Goal: Task Accomplishment & Management: Use online tool/utility

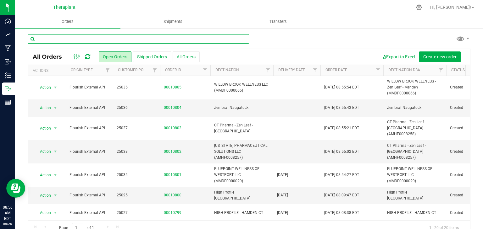
click at [93, 37] on input "text" at bounding box center [138, 38] width 221 height 9
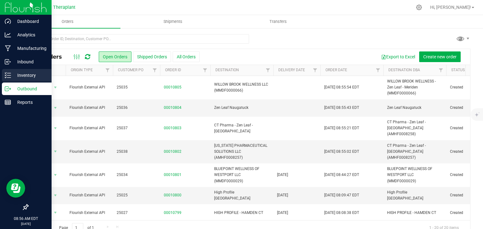
click at [18, 78] on p "Inventory" at bounding box center [30, 76] width 38 height 8
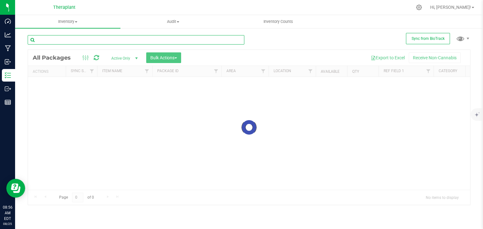
click at [100, 38] on input "text" at bounding box center [136, 39] width 217 height 9
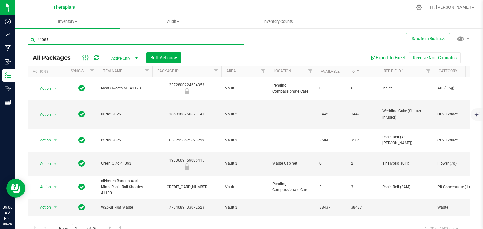
type input "41085"
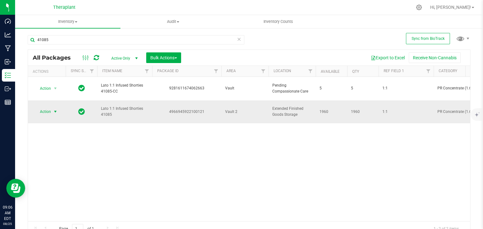
click at [55, 109] on span "select" at bounding box center [55, 111] width 5 height 5
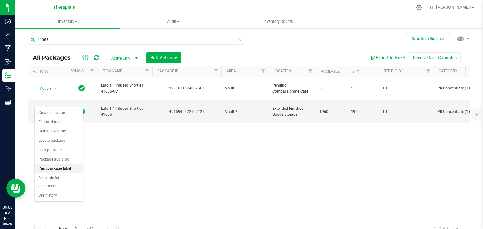
click at [67, 168] on li "Print package label" at bounding box center [59, 168] width 48 height 9
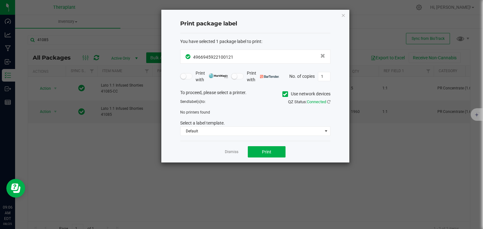
click at [284, 94] on icon at bounding box center [285, 94] width 4 height 0
click at [0, 0] on input "Use network devices" at bounding box center [0, 0] width 0 height 0
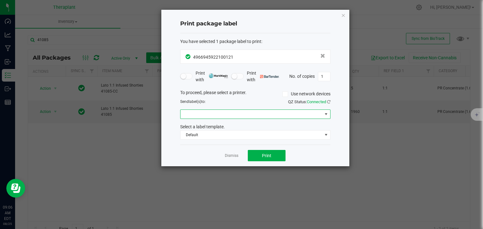
click at [240, 112] on span at bounding box center [251, 114] width 142 height 9
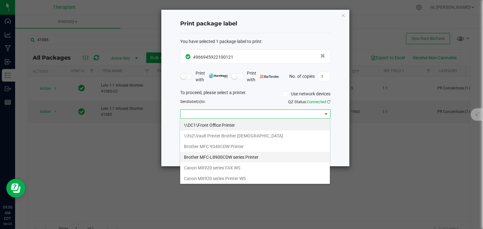
scroll to position [96, 0]
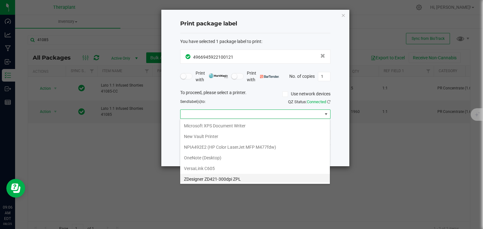
click at [220, 178] on ZPL "ZDesigner ZD421-300dpi ZPL" at bounding box center [255, 179] width 150 height 11
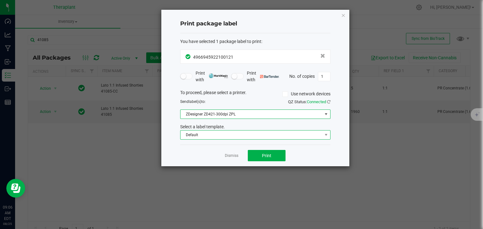
click at [214, 137] on span "Default" at bounding box center [251, 135] width 142 height 9
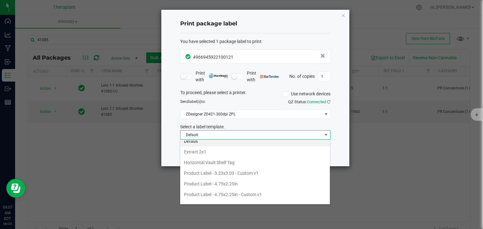
scroll to position [77, 0]
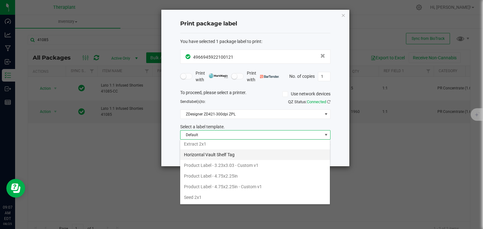
click at [223, 150] on li "Horizontal Vault Shelf Tag" at bounding box center [255, 155] width 150 height 11
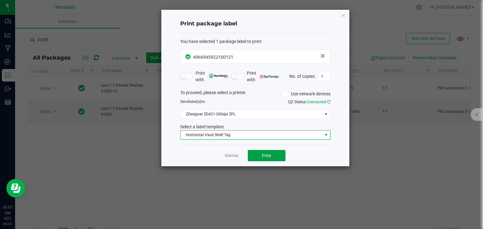
click at [269, 158] on button "Print" at bounding box center [267, 155] width 38 height 11
click at [342, 11] on icon "button" at bounding box center [343, 15] width 4 height 8
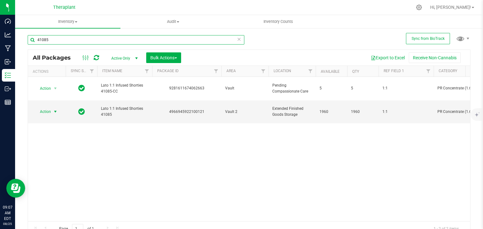
click at [128, 37] on input "41085" at bounding box center [136, 39] width 217 height 9
type input "1"
type input "41172"
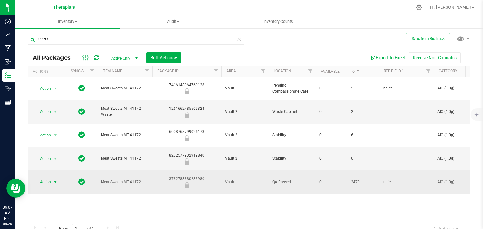
click at [54, 180] on span "select" at bounding box center [55, 182] width 5 height 5
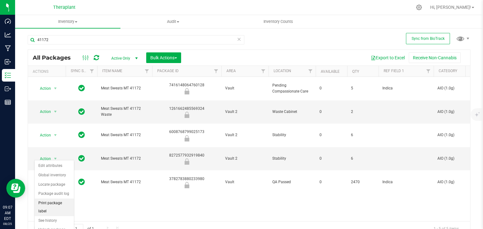
click at [58, 205] on li "Print package label" at bounding box center [54, 207] width 39 height 17
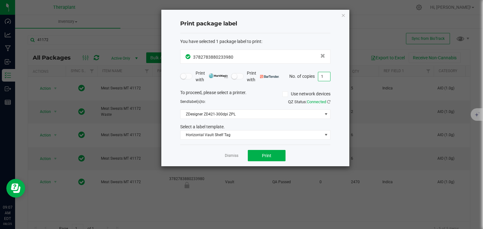
click at [323, 75] on input "1" at bounding box center [324, 76] width 12 height 9
type input "2"
click at [307, 87] on form "You have selected 1 package label to print : 3782783880233980 Print with Print …" at bounding box center [255, 89] width 150 height 102
click at [278, 157] on button "Print" at bounding box center [267, 155] width 38 height 11
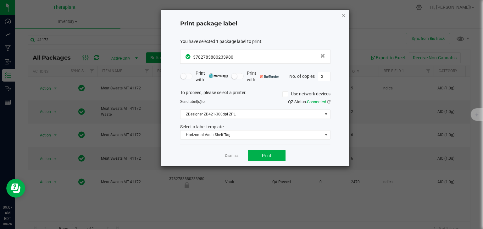
click at [342, 17] on icon "button" at bounding box center [343, 15] width 4 height 8
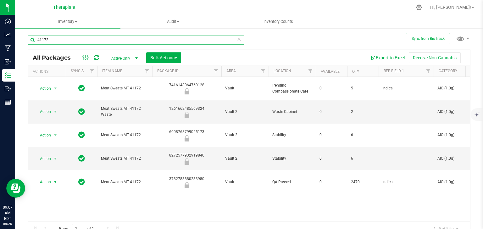
click at [100, 40] on input "41172" at bounding box center [136, 39] width 217 height 9
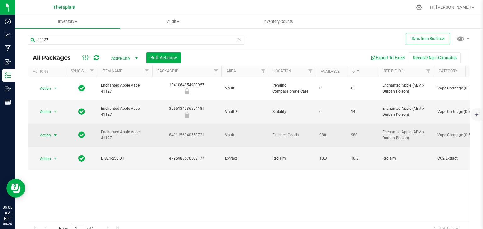
click at [49, 131] on span "Action" at bounding box center [42, 135] width 17 height 9
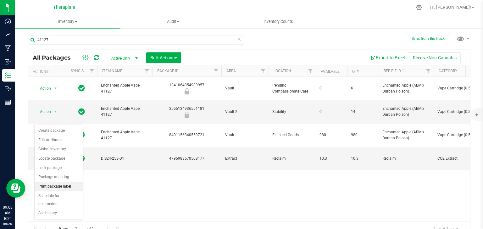
click at [52, 189] on li "Print package label" at bounding box center [59, 186] width 48 height 9
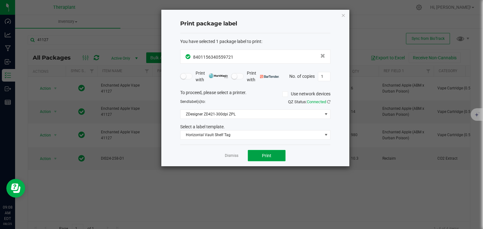
click at [256, 156] on button "Print" at bounding box center [267, 155] width 38 height 11
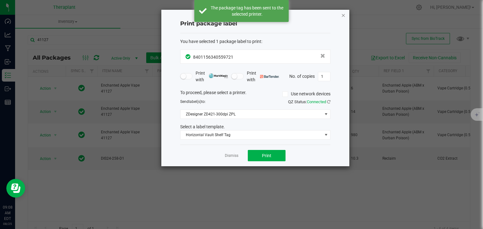
click at [342, 17] on icon "button" at bounding box center [343, 15] width 4 height 8
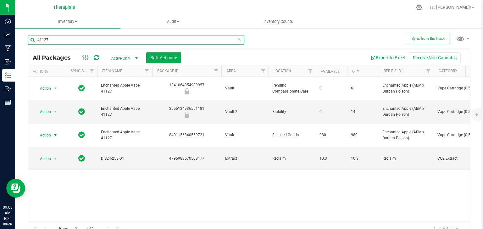
click at [124, 39] on input "41127" at bounding box center [136, 39] width 217 height 9
type input "4888"
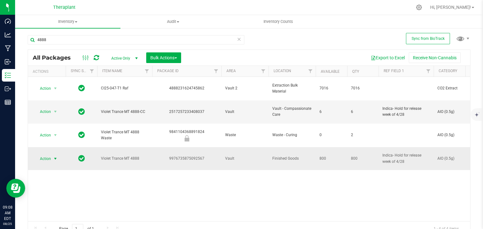
click at [56, 157] on span "select" at bounding box center [55, 159] width 5 height 5
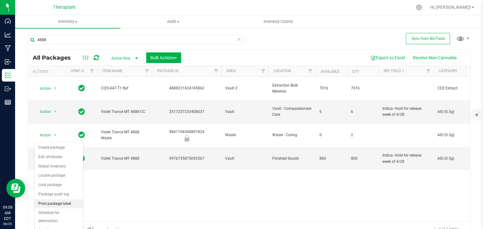
click at [57, 202] on li "Print package label" at bounding box center [59, 204] width 48 height 9
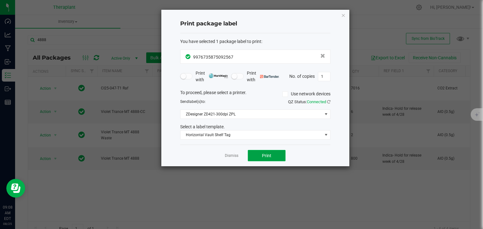
click at [260, 154] on button "Print" at bounding box center [267, 155] width 38 height 11
click at [343, 15] on icon "button" at bounding box center [343, 15] width 4 height 8
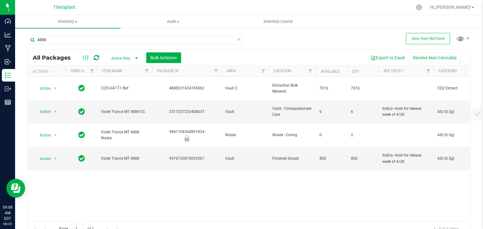
click at [239, 39] on icon at bounding box center [239, 39] width 4 height 8
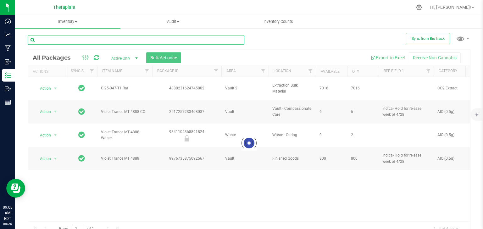
click at [239, 39] on input "text" at bounding box center [136, 39] width 217 height 9
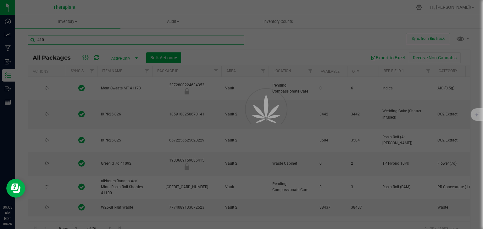
type input "4105"
type input "2026-08-18"
type input "2026-07-03"
type input "2026-07-15"
type input "2026-08-14"
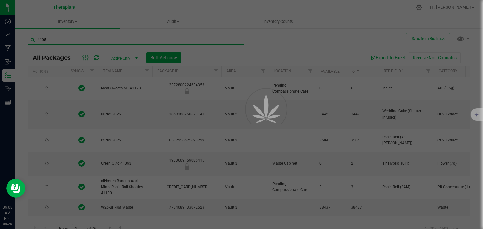
type input "2026-08-14"
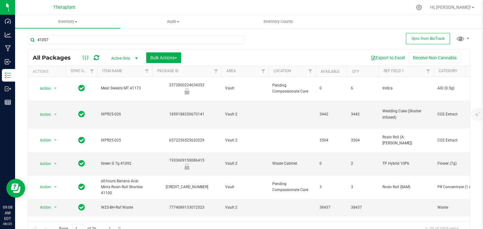
click at [263, 38] on div "Inventory All packages All inventory Waste log Create inventory Audit Inventory…" at bounding box center [249, 122] width 468 height 214
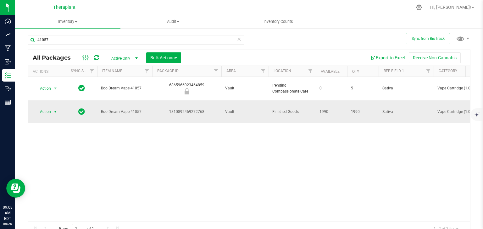
click at [51, 108] on span "Action" at bounding box center [42, 112] width 17 height 9
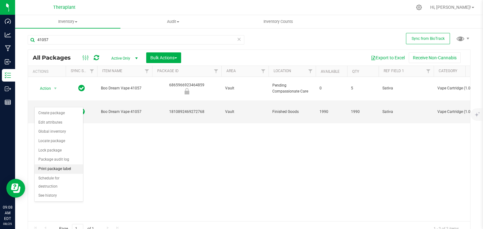
click at [52, 170] on li "Print package label" at bounding box center [59, 169] width 48 height 9
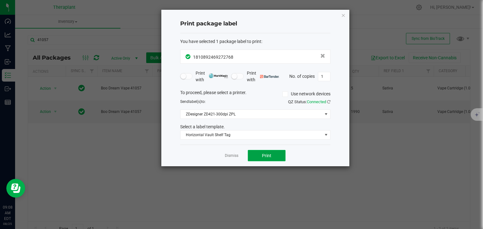
click at [261, 152] on button "Print" at bounding box center [267, 155] width 38 height 11
click at [122, 32] on ngb-modal-window "Print package label You have selected 1 package label to print : 18108924692727…" at bounding box center [244, 114] width 488 height 229
click at [343, 16] on icon "button" at bounding box center [343, 15] width 4 height 8
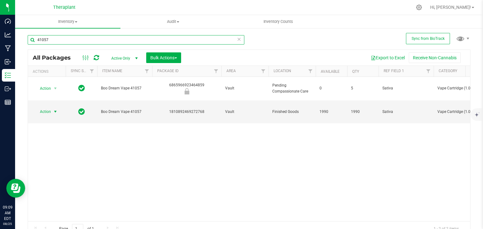
click at [179, 40] on input "41057" at bounding box center [136, 39] width 217 height 9
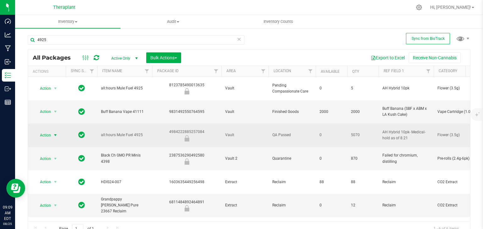
click at [48, 131] on span "Action" at bounding box center [42, 135] width 17 height 9
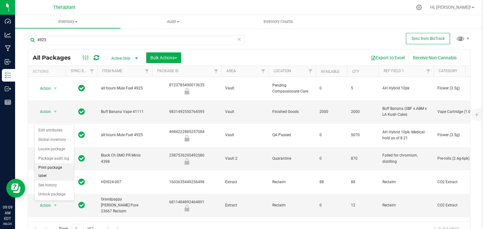
click at [54, 169] on li "Print package label" at bounding box center [54, 171] width 39 height 17
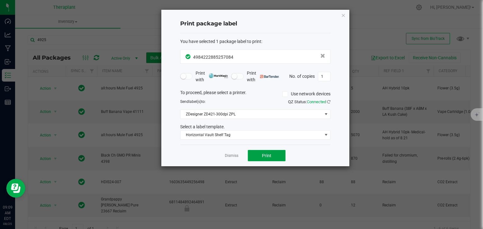
click at [269, 156] on span "Print" at bounding box center [266, 155] width 9 height 5
click at [342, 16] on icon "button" at bounding box center [343, 15] width 4 height 8
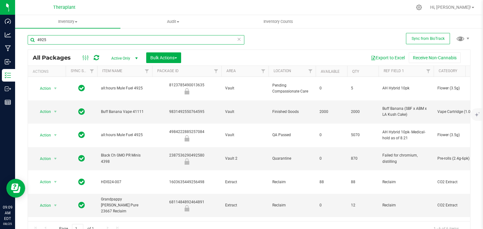
click at [63, 40] on input "4925" at bounding box center [136, 39] width 217 height 9
type input "41144"
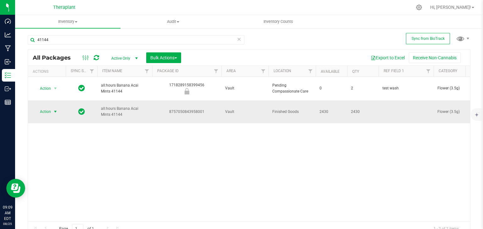
click at [50, 108] on span "Action" at bounding box center [42, 112] width 17 height 9
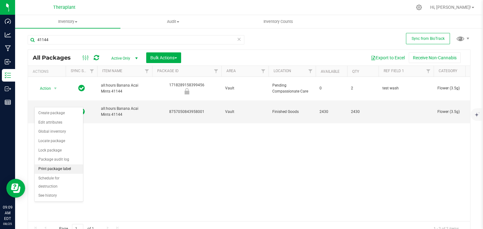
click at [57, 171] on li "Print package label" at bounding box center [59, 169] width 48 height 9
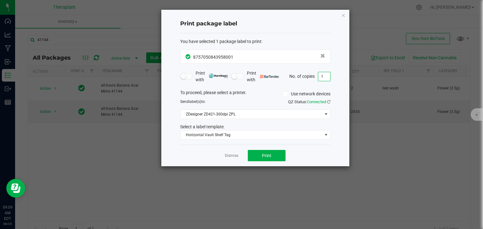
click at [323, 76] on input "1" at bounding box center [324, 76] width 12 height 9
type input "2"
click at [307, 85] on form "You have selected 1 package label to print : 8757050843958001 Print with Print …" at bounding box center [255, 89] width 150 height 102
click at [262, 154] on span "Print" at bounding box center [266, 155] width 9 height 5
click at [344, 16] on icon "button" at bounding box center [343, 15] width 4 height 8
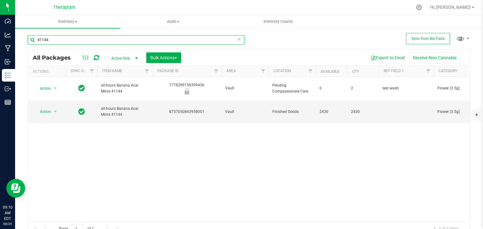
click at [153, 39] on input "41144" at bounding box center [136, 39] width 217 height 9
click at [269, 43] on div "41181 All Packages Active Only Active Only Lab Samples Locked All External Inte…" at bounding box center [249, 133] width 443 height 208
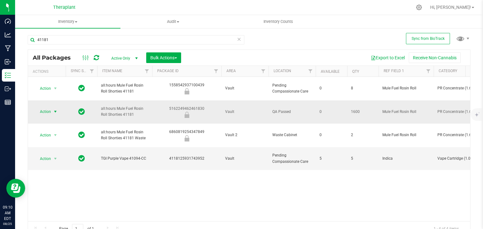
click at [43, 108] on span "Action" at bounding box center [42, 112] width 17 height 9
click at [54, 148] on li "Print package label" at bounding box center [54, 154] width 39 height 17
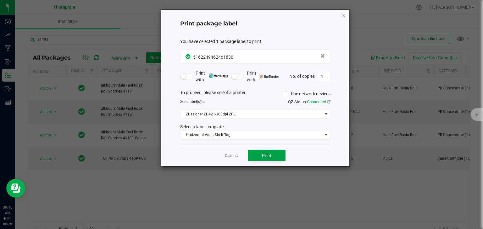
click at [259, 151] on button "Print" at bounding box center [267, 155] width 38 height 11
click at [342, 13] on icon "button" at bounding box center [343, 15] width 4 height 8
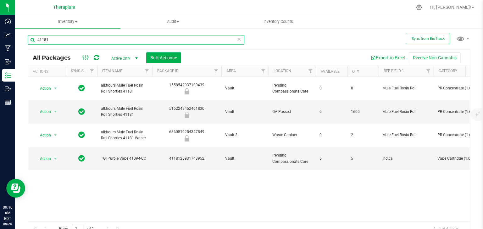
click at [81, 41] on input "41181" at bounding box center [136, 39] width 217 height 9
type input "41219"
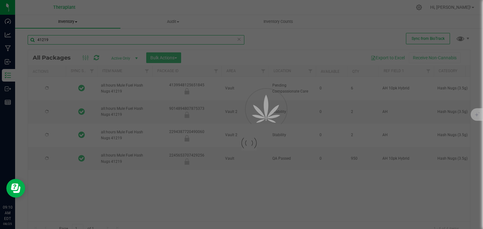
type input "2026-08-14"
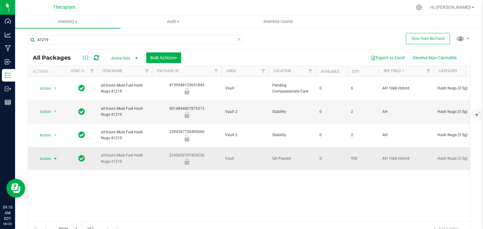
click at [52, 155] on span "select" at bounding box center [56, 159] width 8 height 9
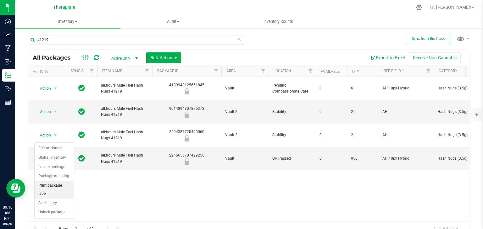
click at [54, 188] on li "Print package label" at bounding box center [54, 189] width 39 height 17
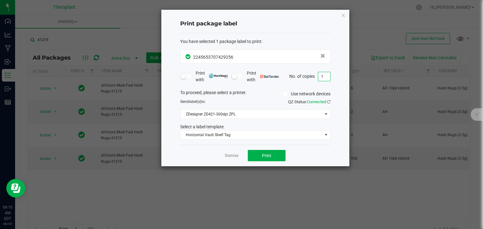
click at [321, 75] on input "1" at bounding box center [324, 76] width 12 height 9
click at [308, 85] on form "You have selected 1 package label to print : 2245653707429256 Print with Print …" at bounding box center [255, 89] width 150 height 102
click at [324, 80] on input "21" at bounding box center [324, 76] width 12 height 9
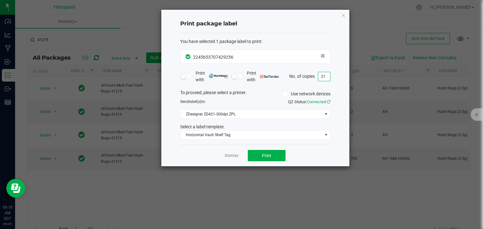
click at [324, 80] on input "21" at bounding box center [324, 76] width 12 height 9
type input "2"
click at [280, 154] on button "Print" at bounding box center [267, 155] width 38 height 11
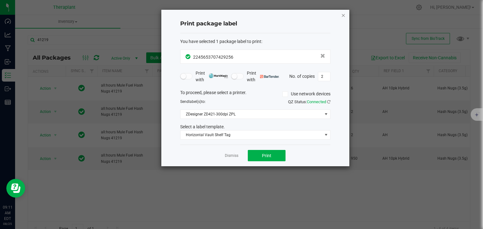
click at [342, 14] on icon "button" at bounding box center [343, 15] width 4 height 8
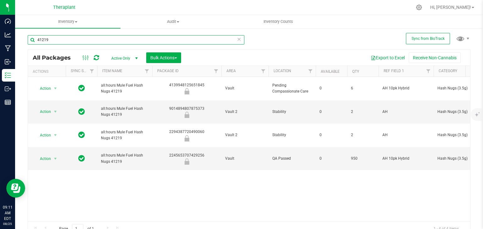
click at [80, 38] on input "41219" at bounding box center [136, 39] width 217 height 9
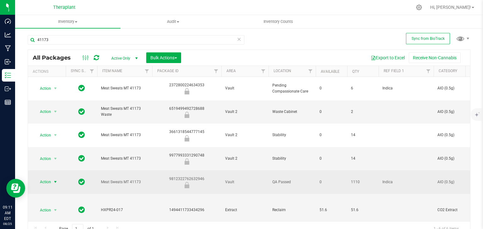
click at [52, 178] on span "select" at bounding box center [56, 182] width 8 height 9
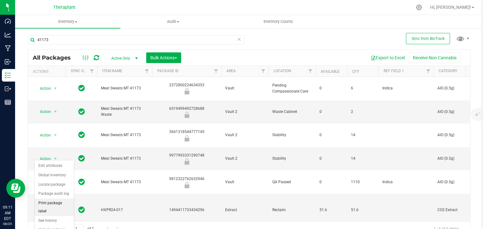
click at [58, 201] on li "Print package label" at bounding box center [54, 207] width 39 height 17
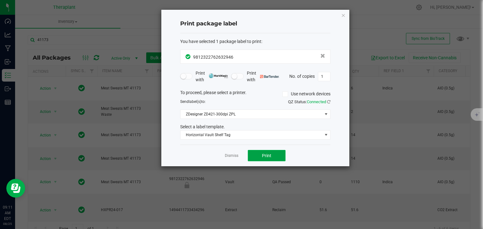
click at [255, 154] on button "Print" at bounding box center [267, 155] width 38 height 11
click at [345, 15] on div "Print package label You have selected 1 package label to print : 98123227626329…" at bounding box center [255, 88] width 188 height 157
click at [345, 16] on icon "button" at bounding box center [343, 15] width 4 height 8
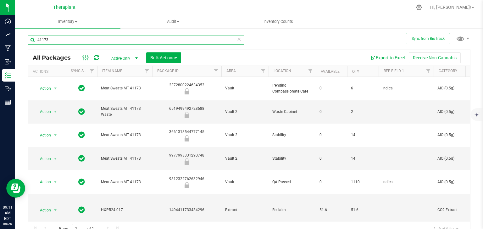
click at [215, 42] on input "41173" at bounding box center [136, 39] width 217 height 9
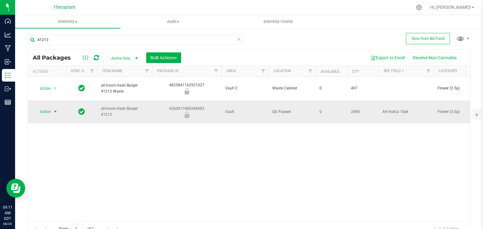
click at [51, 108] on span "Action" at bounding box center [42, 112] width 17 height 9
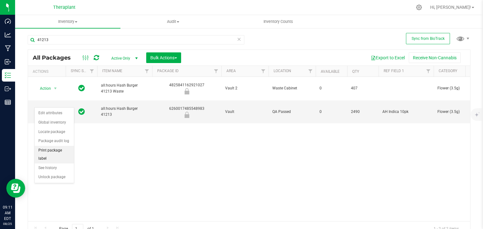
click at [58, 150] on li "Print package label" at bounding box center [54, 154] width 39 height 17
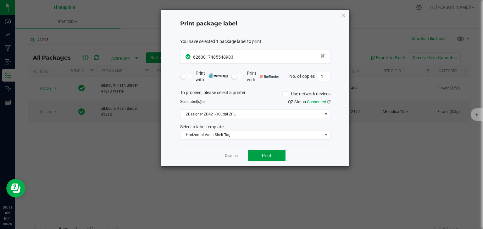
click at [253, 156] on button "Print" at bounding box center [267, 155] width 38 height 11
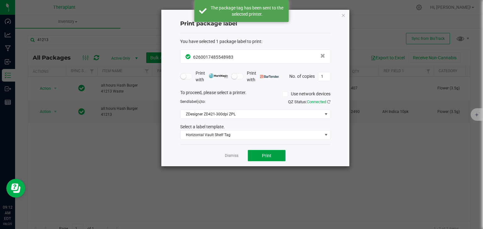
click at [257, 156] on button "Print" at bounding box center [267, 155] width 38 height 11
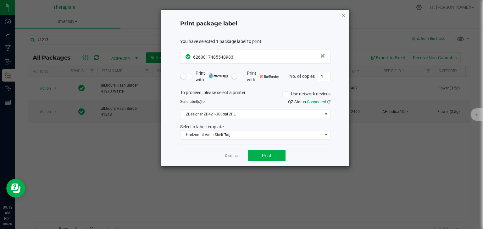
click at [342, 13] on icon "button" at bounding box center [343, 15] width 4 height 8
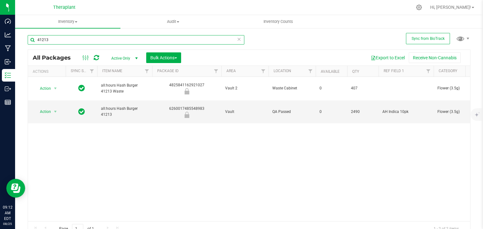
click at [74, 41] on input "41213" at bounding box center [136, 39] width 217 height 9
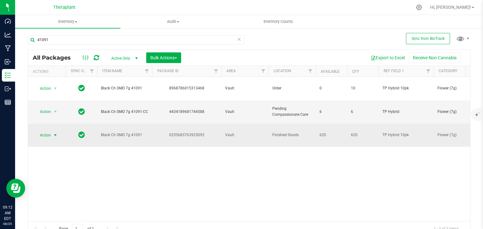
click at [52, 131] on span "select" at bounding box center [56, 135] width 8 height 9
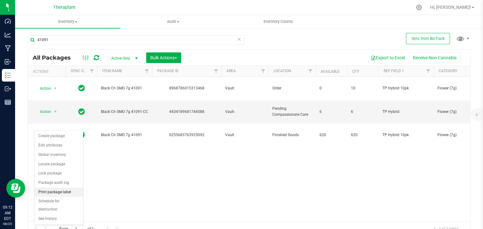
click at [56, 192] on li "Print package label" at bounding box center [59, 192] width 48 height 9
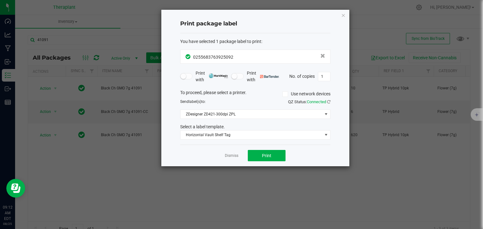
click at [259, 149] on div "Dismiss Print" at bounding box center [255, 156] width 150 height 22
click at [259, 150] on button "Print" at bounding box center [267, 155] width 38 height 11
click at [345, 14] on icon "button" at bounding box center [343, 15] width 4 height 8
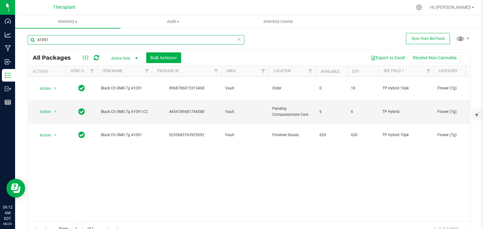
click at [109, 41] on input "41091" at bounding box center [136, 39] width 217 height 9
type input "41111"
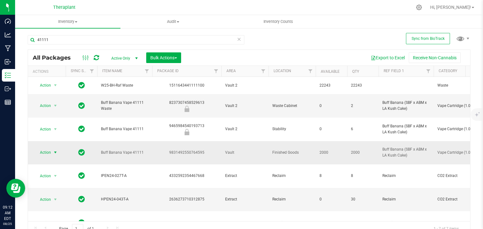
click at [55, 150] on span "select" at bounding box center [55, 152] width 5 height 5
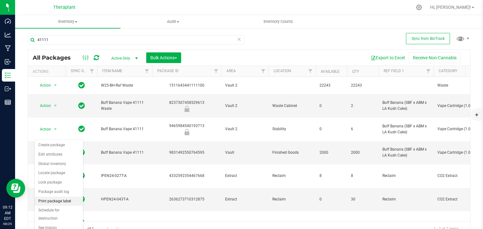
click at [58, 203] on li "Print package label" at bounding box center [59, 201] width 48 height 9
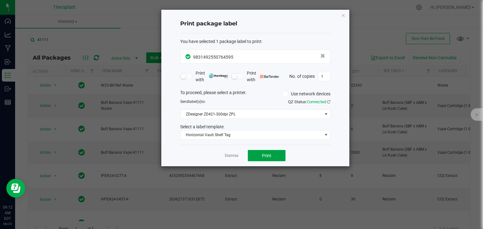
click at [259, 152] on button "Print" at bounding box center [267, 155] width 38 height 11
click at [343, 15] on icon "button" at bounding box center [343, 15] width 4 height 8
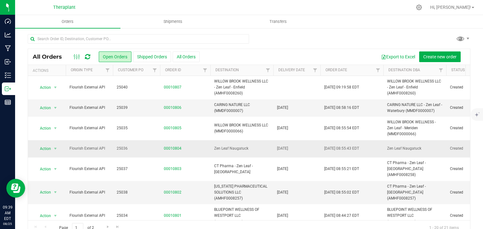
click at [230, 155] on td "Zen Leaf Naugatuck" at bounding box center [241, 149] width 63 height 17
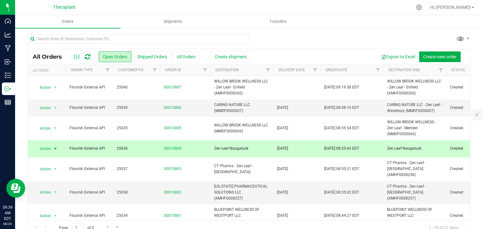
click at [230, 155] on td "Zen Leaf Naugatuck" at bounding box center [241, 149] width 63 height 17
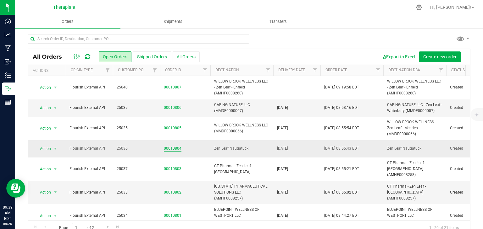
click at [173, 150] on link "00010804" at bounding box center [173, 149] width 18 height 6
